Goal: Task Accomplishment & Management: Manage account settings

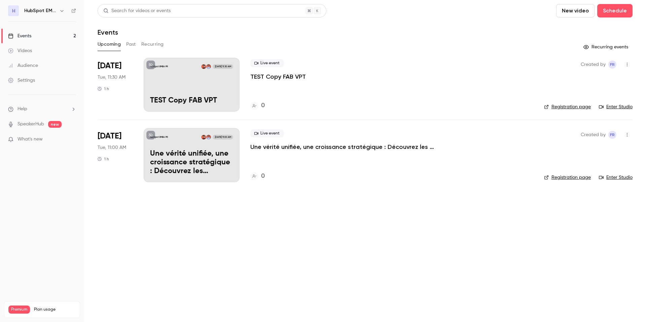
click at [48, 9] on h6 "HubSpot EMEA FR" at bounding box center [40, 10] width 32 height 7
click at [181, 98] on p "TEST Copy FAB VPT" at bounding box center [191, 101] width 83 height 9
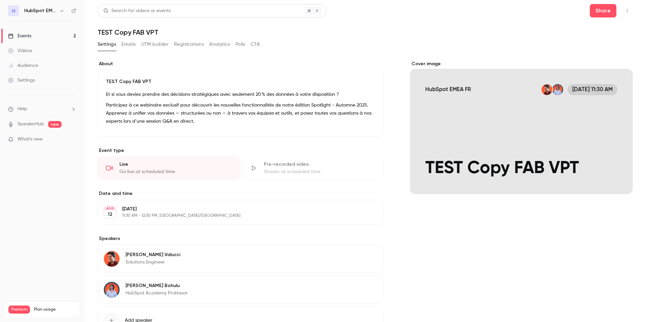
click at [132, 43] on button "Emails" at bounding box center [128, 44] width 14 height 11
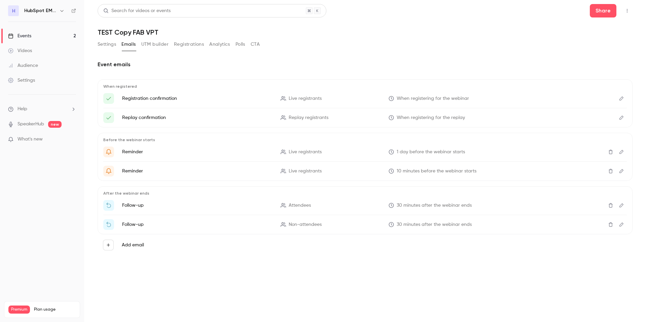
click at [111, 45] on button "Settings" at bounding box center [107, 44] width 19 height 11
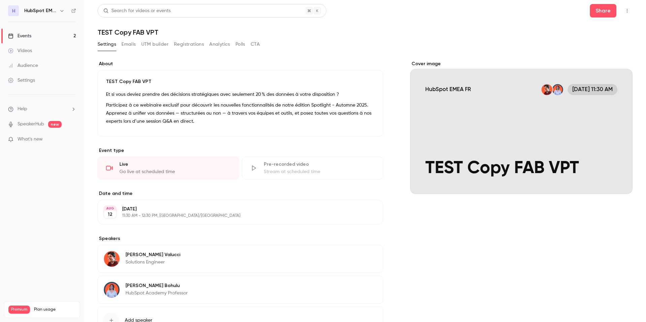
click at [625, 10] on icon "button" at bounding box center [627, 10] width 5 height 5
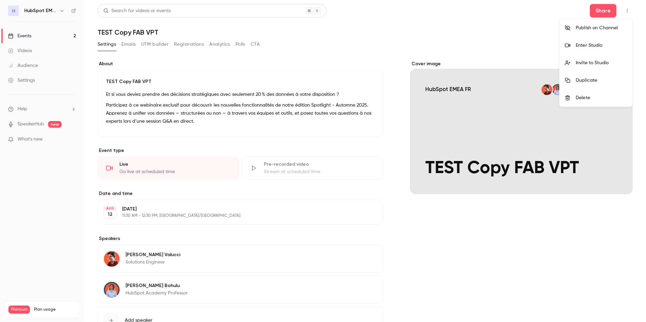
click at [625, 10] on div at bounding box center [323, 161] width 646 height 322
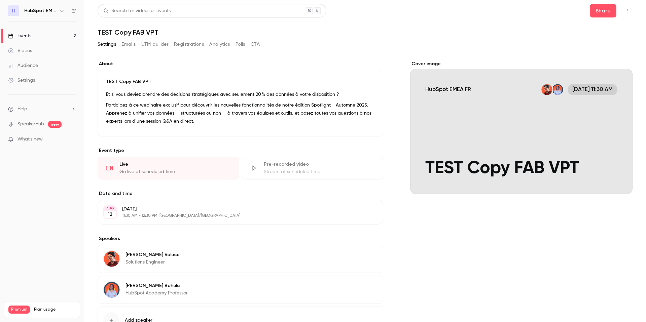
click at [41, 37] on link "Events 2" at bounding box center [42, 36] width 84 height 15
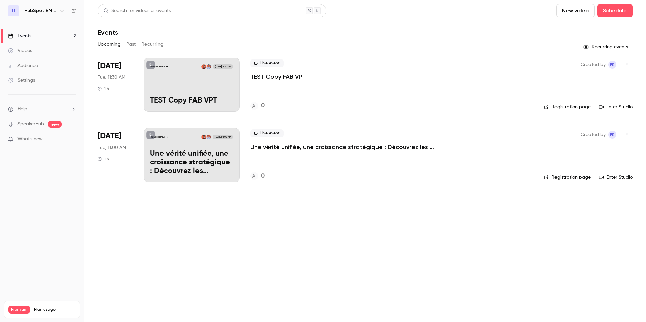
click at [60, 13] on icon "button" at bounding box center [61, 10] width 5 height 5
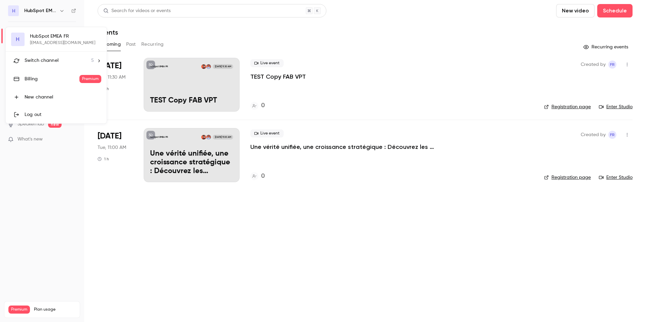
click at [53, 43] on div "H HubSpot EMEA FR [EMAIL_ADDRESS][DOMAIN_NAME] Switch channel 5 Billing Premium…" at bounding box center [56, 75] width 101 height 96
click at [289, 223] on div at bounding box center [323, 161] width 646 height 322
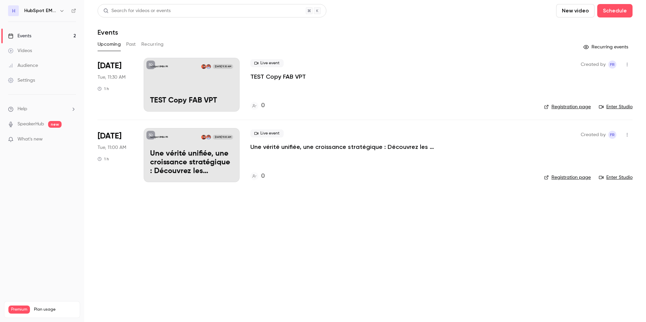
click at [627, 66] on icon "button" at bounding box center [627, 64] width 5 height 5
click at [627, 66] on div at bounding box center [323, 161] width 646 height 322
click at [577, 106] on link "Registration page" at bounding box center [567, 107] width 47 height 7
click at [181, 93] on div "HubSpot EMEA [DATE] 11:30 AM TEST Copy FAB VPT" at bounding box center [192, 85] width 96 height 54
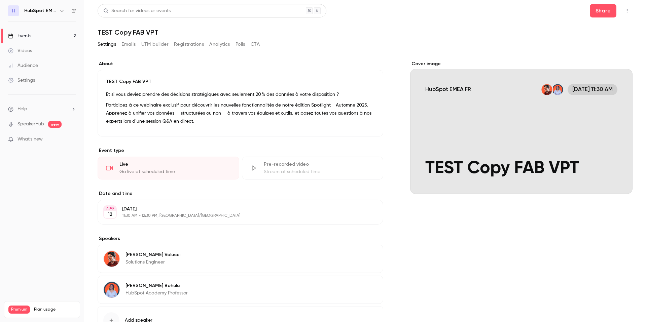
click at [125, 48] on button "Emails" at bounding box center [128, 44] width 14 height 11
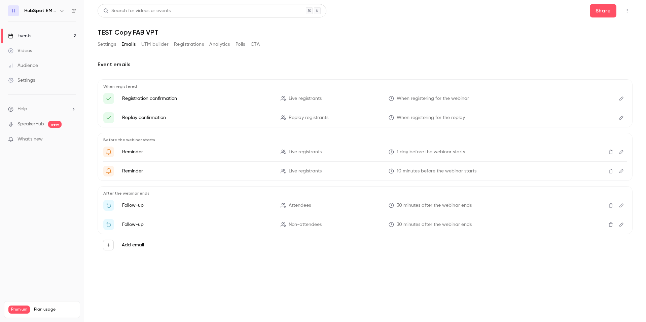
click at [623, 100] on icon "Edit" at bounding box center [621, 98] width 5 height 5
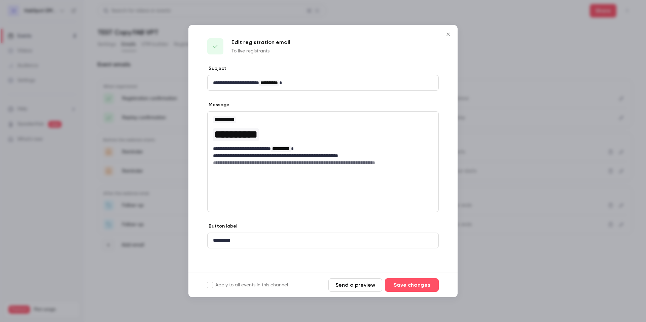
click at [450, 33] on icon "Close" at bounding box center [448, 34] width 8 height 5
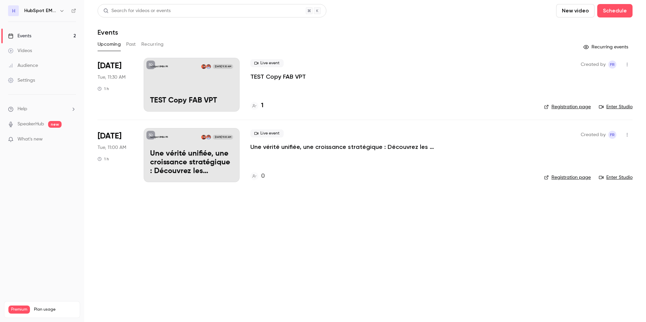
click at [184, 161] on p "Une vérité unifiée, une croissance stratégique : Découvrez les nouveautés du Sp…" at bounding box center [191, 163] width 83 height 26
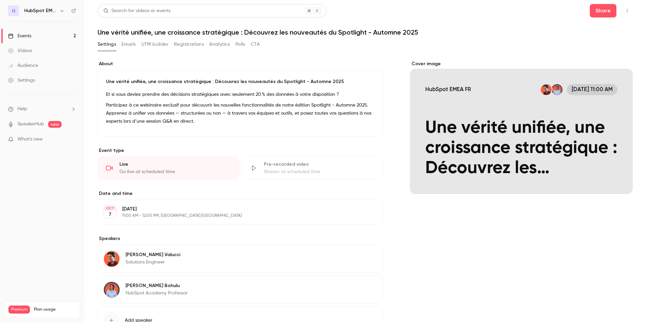
click at [117, 49] on div "Settings Emails UTM builder Registrations Analytics Polls CTA" at bounding box center [179, 44] width 162 height 11
click at [127, 46] on button "Emails" at bounding box center [128, 44] width 14 height 11
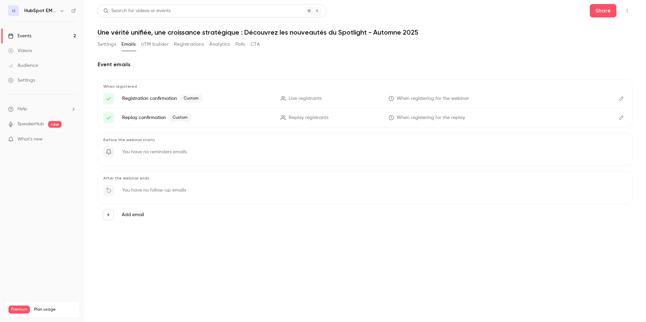
click at [623, 97] on icon "Edit" at bounding box center [621, 98] width 5 height 5
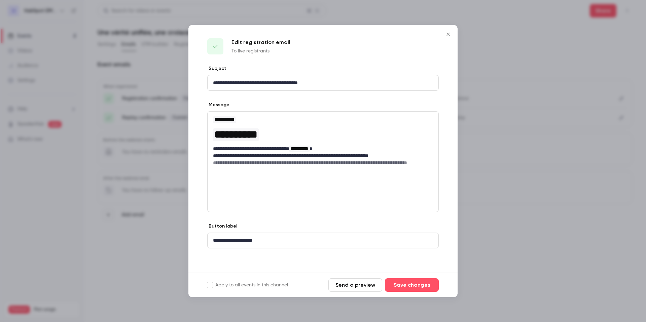
click at [252, 185] on div "**********" at bounding box center [323, 161] width 232 height 101
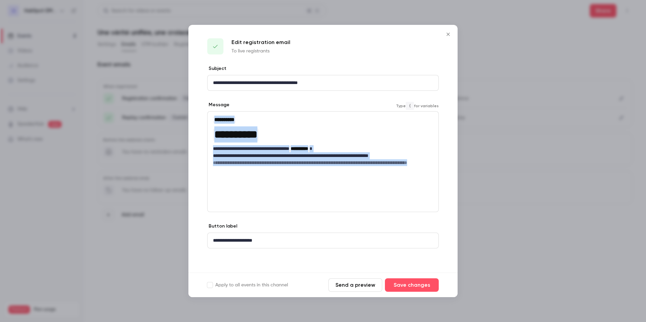
drag, startPoint x: 251, startPoint y: 170, endPoint x: 199, endPoint y: 120, distance: 72.4
click at [199, 120] on div "**********" at bounding box center [322, 169] width 269 height 208
copy div "**********"
click at [448, 35] on icon "Close" at bounding box center [448, 34] width 3 height 3
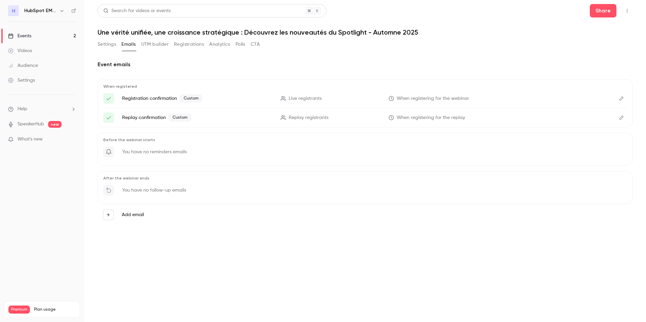
click at [34, 38] on link "Events 2" at bounding box center [42, 36] width 84 height 15
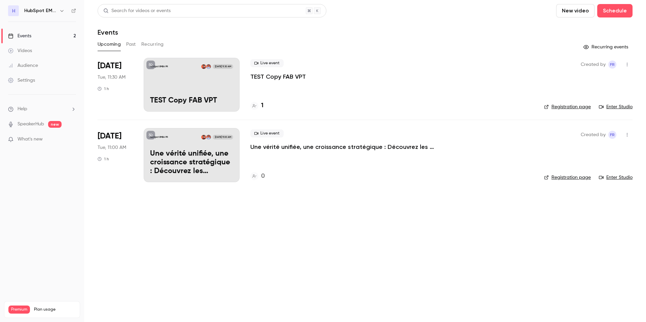
click at [173, 97] on p "TEST Copy FAB VPT" at bounding box center [191, 101] width 83 height 9
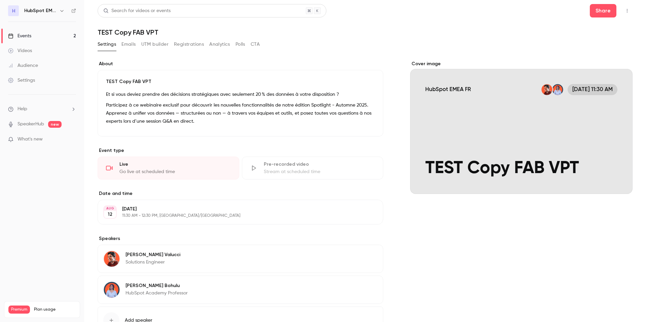
click at [125, 40] on button "Emails" at bounding box center [128, 44] width 14 height 11
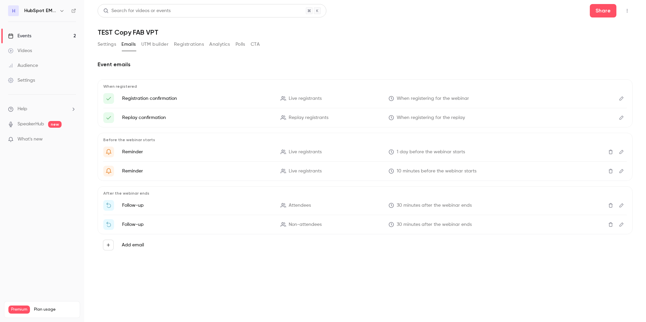
click at [623, 98] on icon "Edit" at bounding box center [621, 98] width 5 height 5
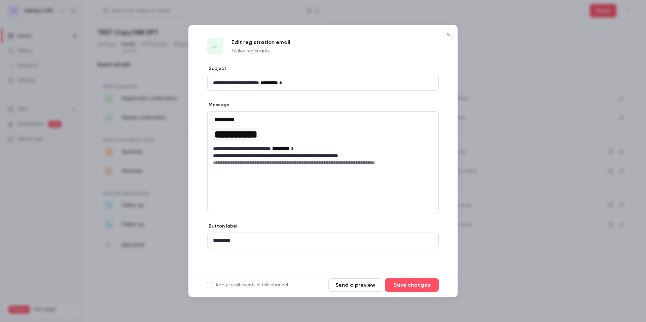
click at [278, 165] on h6 "**********" at bounding box center [323, 163] width 220 height 7
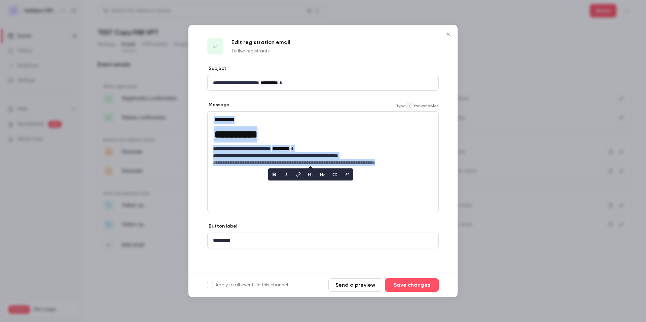
paste div "editor"
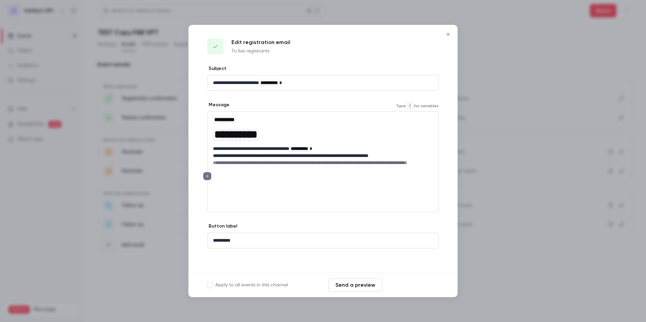
click at [406, 284] on button "Save changes" at bounding box center [412, 285] width 54 height 13
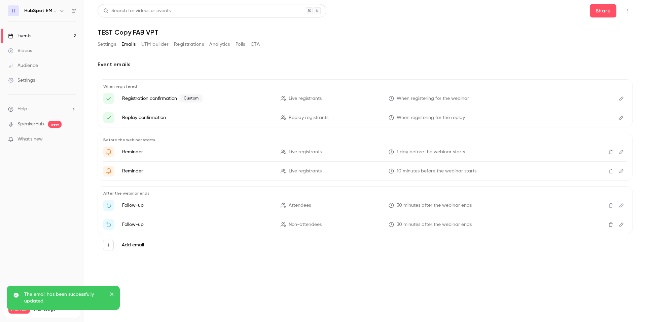
click at [622, 120] on button "Edit" at bounding box center [621, 117] width 11 height 11
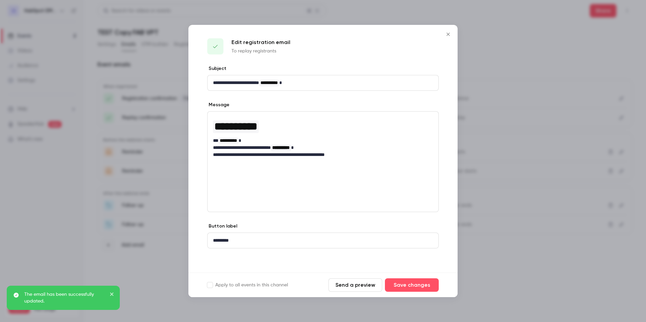
click at [318, 149] on p "**********" at bounding box center [323, 147] width 220 height 7
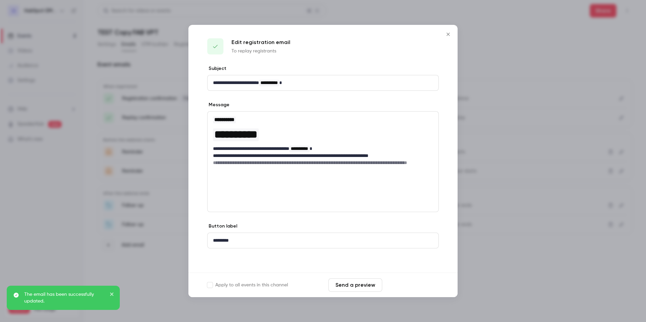
click at [407, 282] on button "Save changes" at bounding box center [412, 285] width 54 height 13
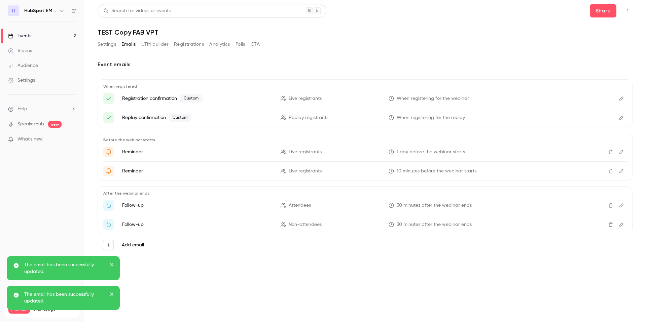
click at [107, 45] on button "Settings" at bounding box center [107, 44] width 19 height 11
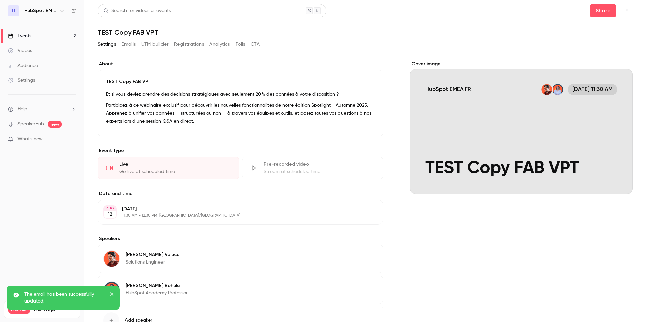
scroll to position [54, 0]
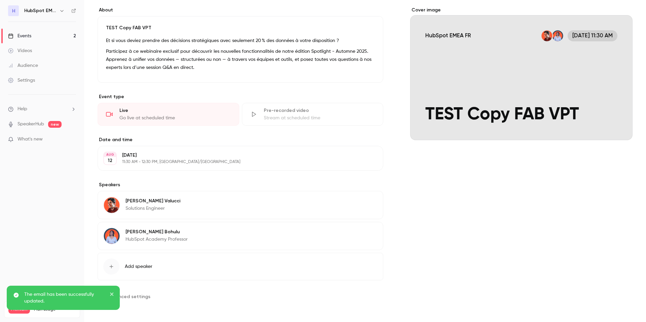
click at [164, 158] on p "[DATE]" at bounding box center [234, 155] width 225 height 7
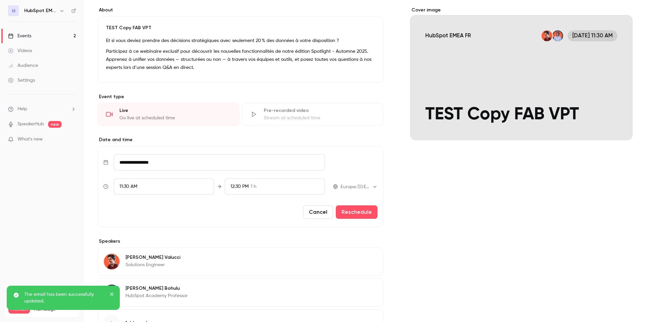
click at [174, 186] on div "11:30 AM" at bounding box center [164, 187] width 100 height 16
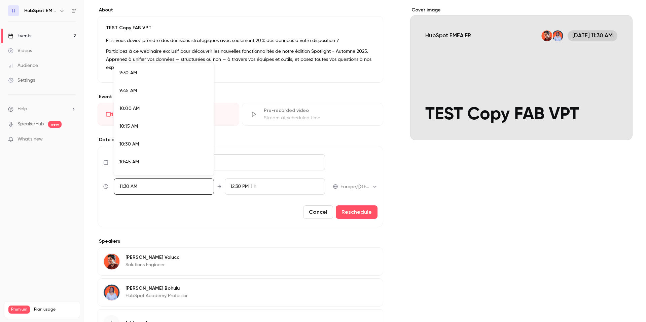
scroll to position [674, 0]
click at [154, 128] on div "10:15 AM" at bounding box center [163, 128] width 89 height 7
click at [352, 213] on div at bounding box center [323, 161] width 646 height 322
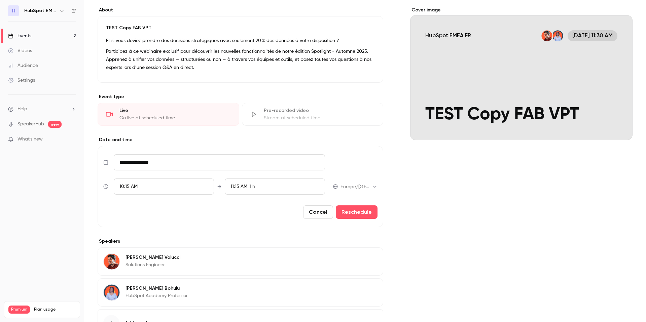
scroll to position [773, 0]
click at [352, 213] on button "Reschedule" at bounding box center [357, 212] width 42 height 13
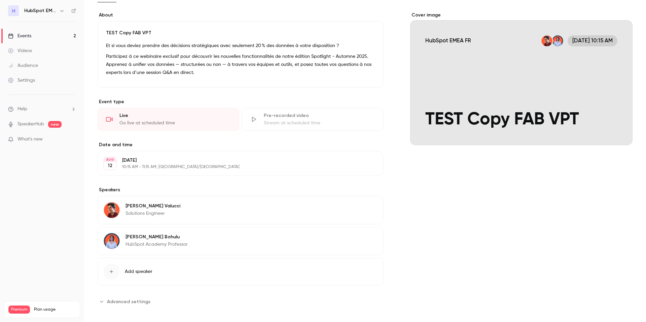
scroll to position [0, 0]
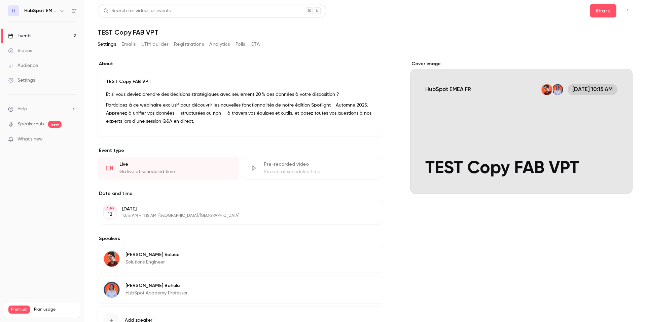
click at [60, 36] on link "Events 2" at bounding box center [42, 36] width 84 height 15
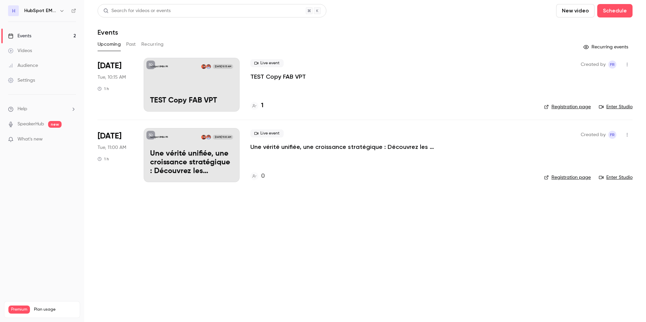
click at [569, 110] on link "Registration page" at bounding box center [567, 107] width 47 height 7
click at [266, 106] on div "1" at bounding box center [391, 105] width 283 height 9
click at [262, 106] on h4 "1" at bounding box center [262, 105] width 2 height 9
